Goal: Task Accomplishment & Management: Manage account settings

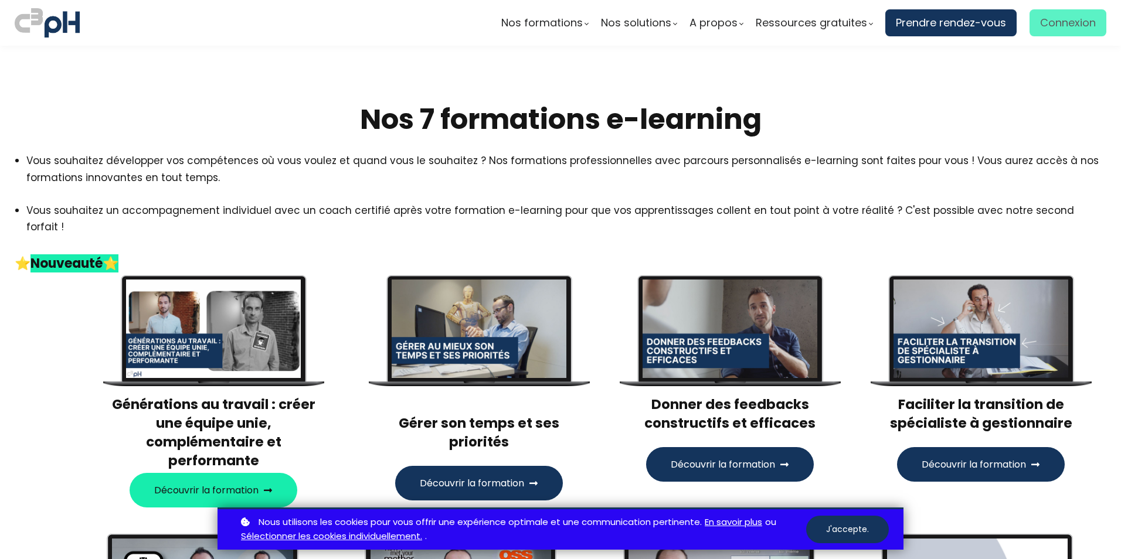
click at [1076, 23] on span "Connexion" at bounding box center [1068, 23] width 56 height 18
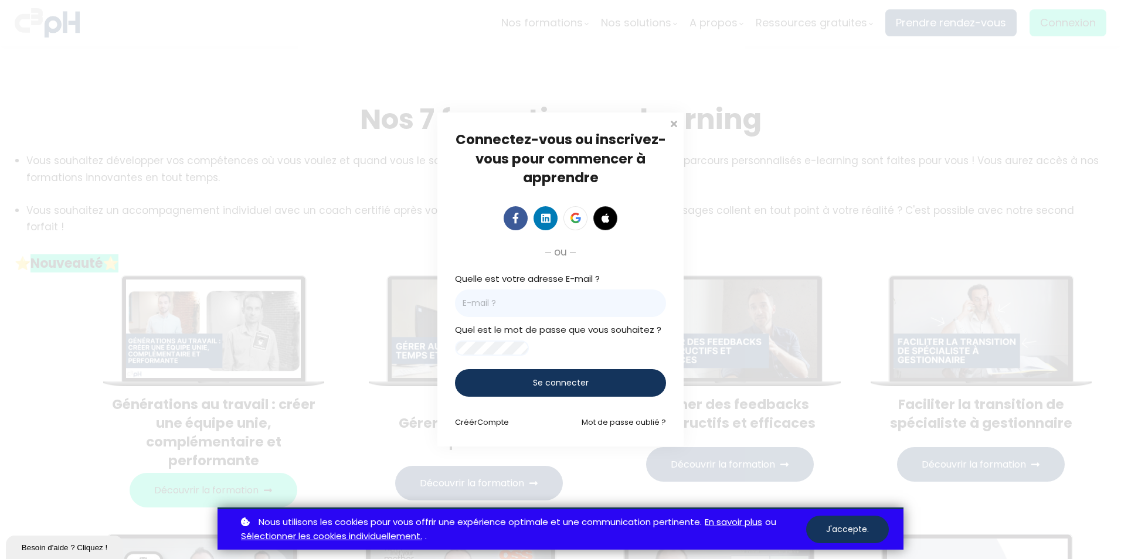
click at [533, 304] on input "email" at bounding box center [560, 304] width 211 height 28
type input "[EMAIL_ADDRESS][DOMAIN_NAME]"
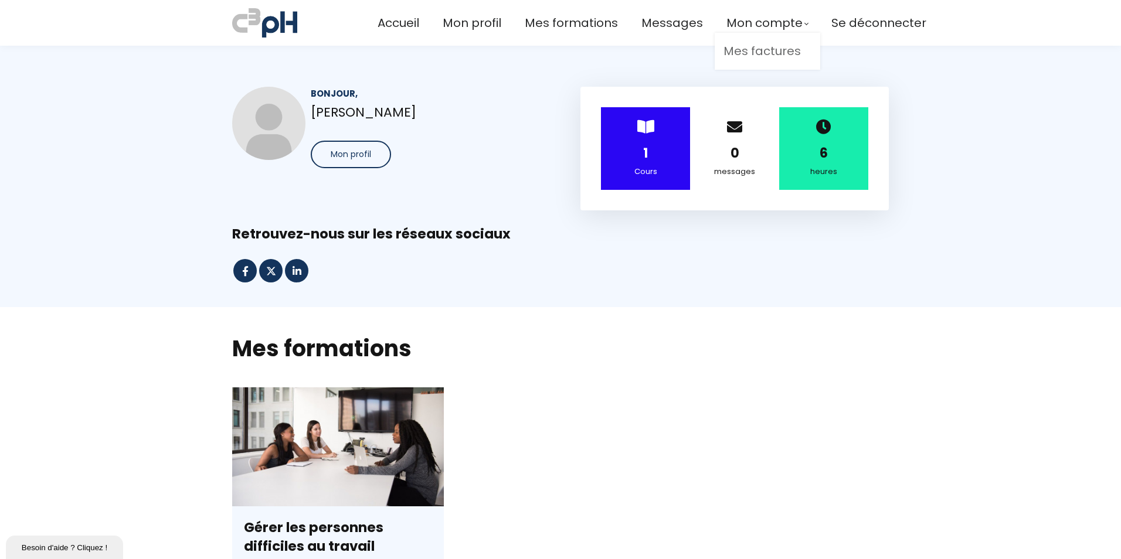
click at [748, 49] on link "Mes factures" at bounding box center [767, 51] width 88 height 19
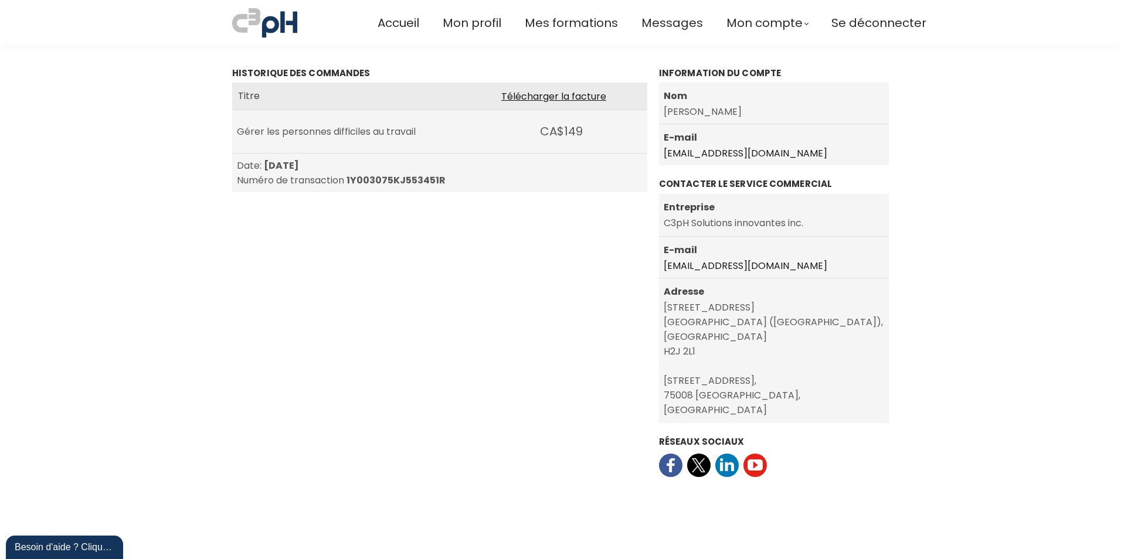
click at [569, 100] on link "Télécharger la facture" at bounding box center [553, 96] width 105 height 15
